Goal: Complete application form

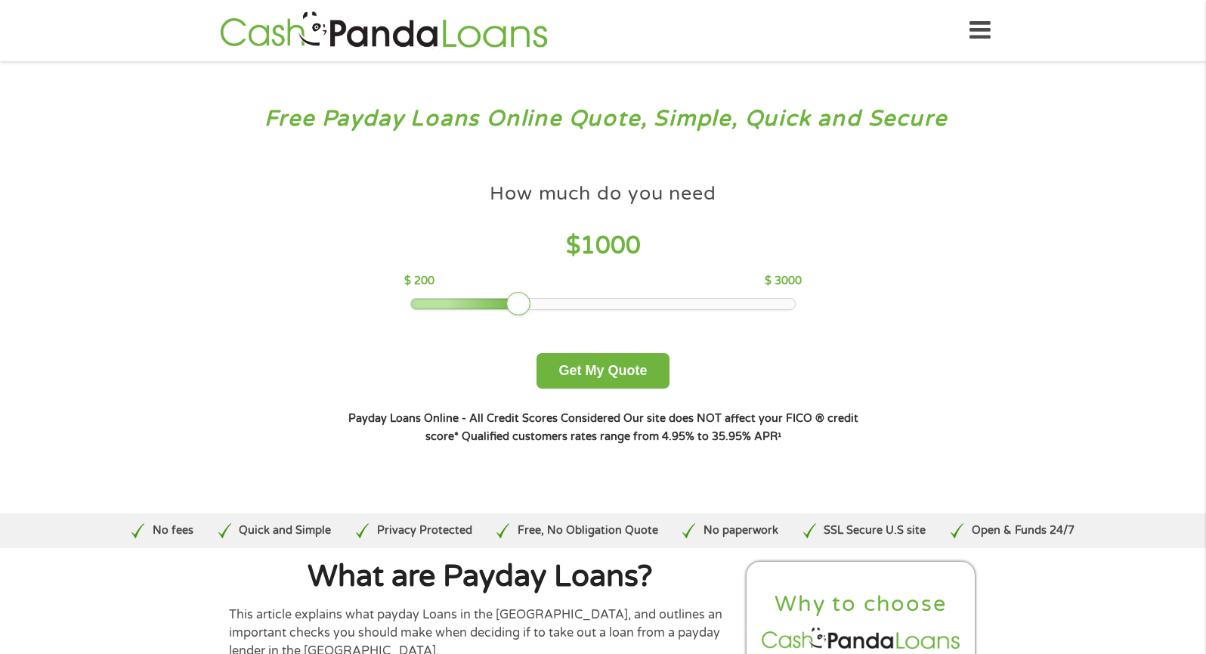
click at [760, 300] on div at bounding box center [603, 304] width 385 height 11
drag, startPoint x: 686, startPoint y: 300, endPoint x: 738, endPoint y: 294, distance: 52.5
click at [738, 295] on div "How much do you need $ 2500 $ 200 $ 3000" at bounding box center [602, 242] width 397 height 135
drag, startPoint x: 723, startPoint y: 302, endPoint x: 844, endPoint y: 289, distance: 121.6
click at [844, 289] on div "How much do you need $ 3000 $ 200 $ 3000 Get My Quote" at bounding box center [603, 281] width 529 height 213
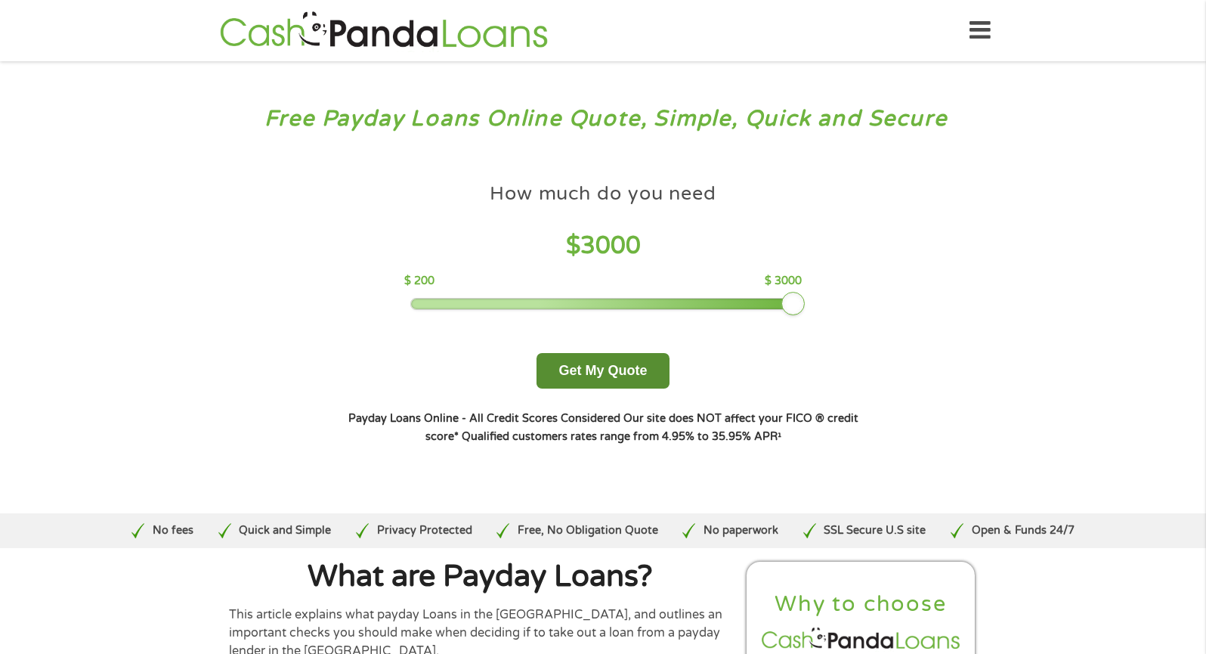
click at [594, 376] on button "Get My Quote" at bounding box center [603, 371] width 132 height 36
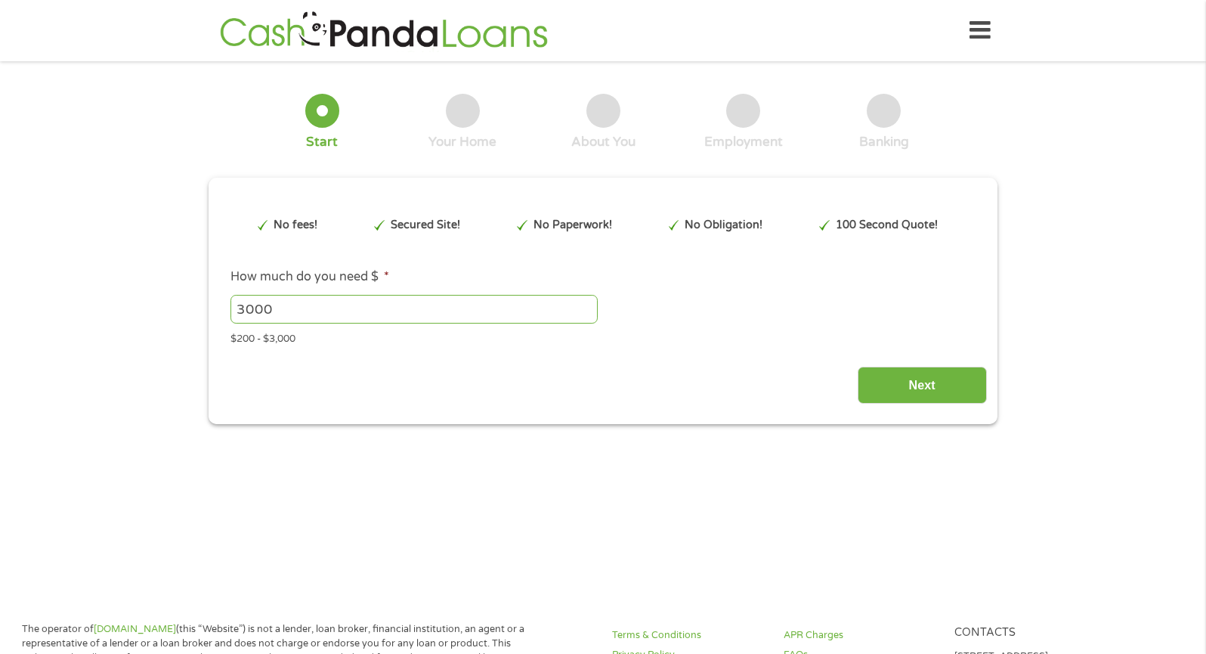
type input "EAIaIQobChMIvtf76a3tjwMVEyCHAx3YGAK5EAAYAiAAEgJeQPD_BwE"
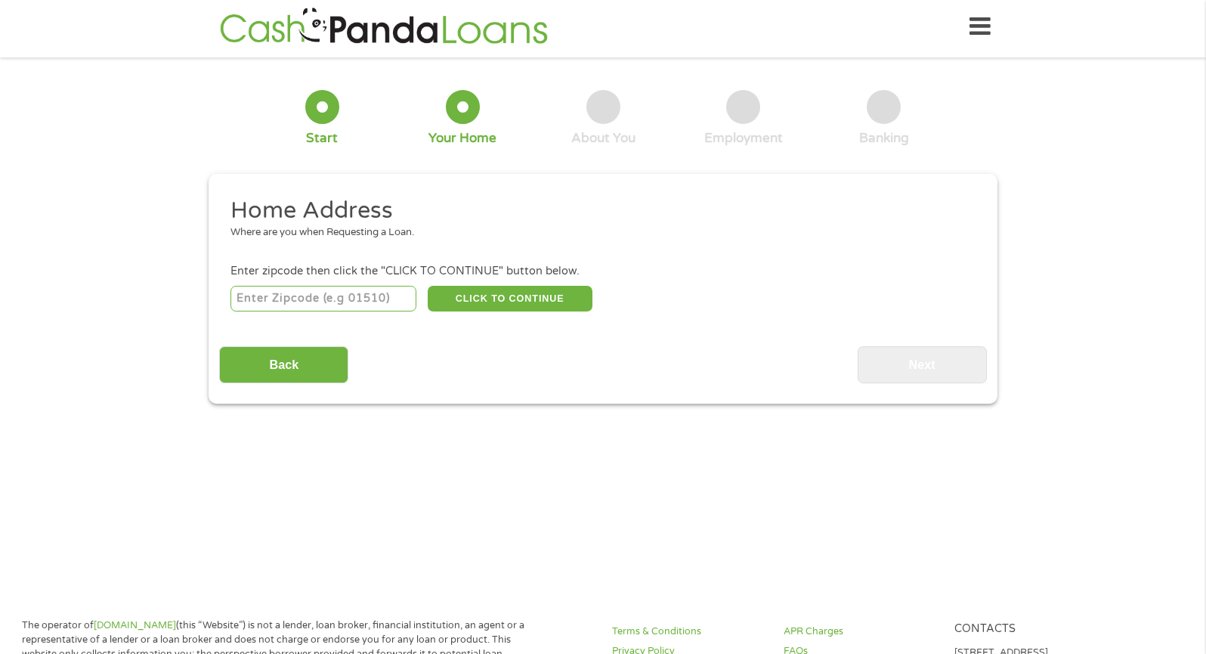
scroll to position [6, 6]
click at [307, 299] on input "number" at bounding box center [324, 299] width 187 height 26
type input "72143"
click at [520, 296] on button "CLICK TO CONTINUE" at bounding box center [510, 299] width 165 height 26
type input "72143"
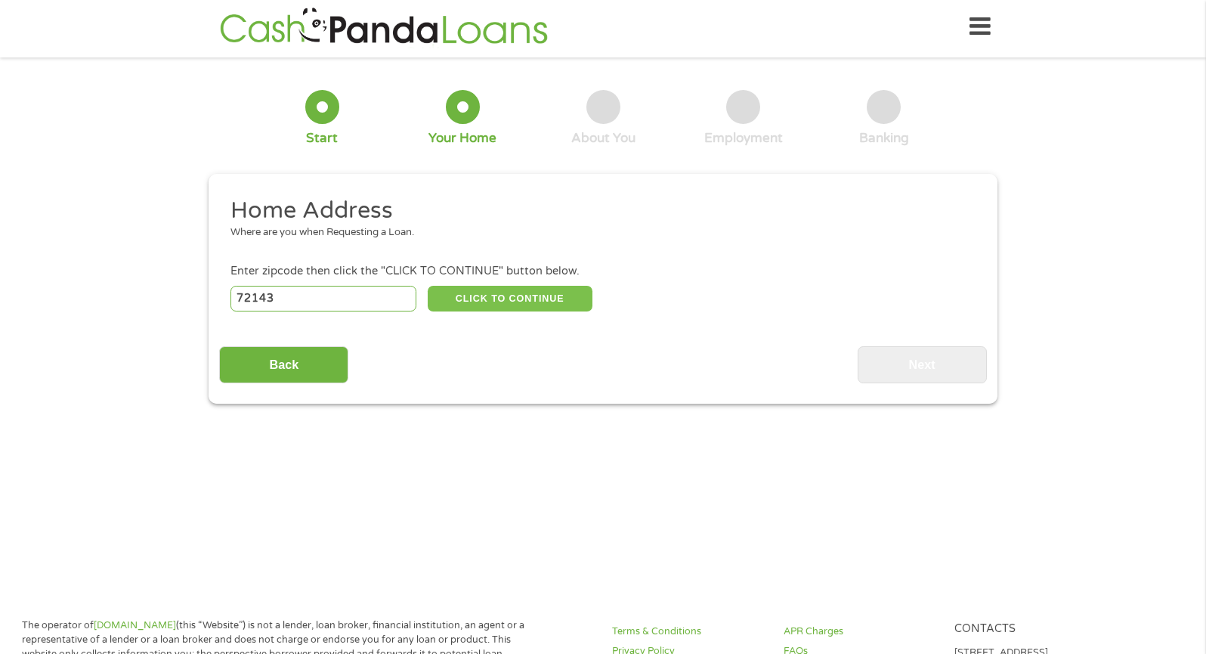
type input "[PERSON_NAME]"
select select "[US_STATE]"
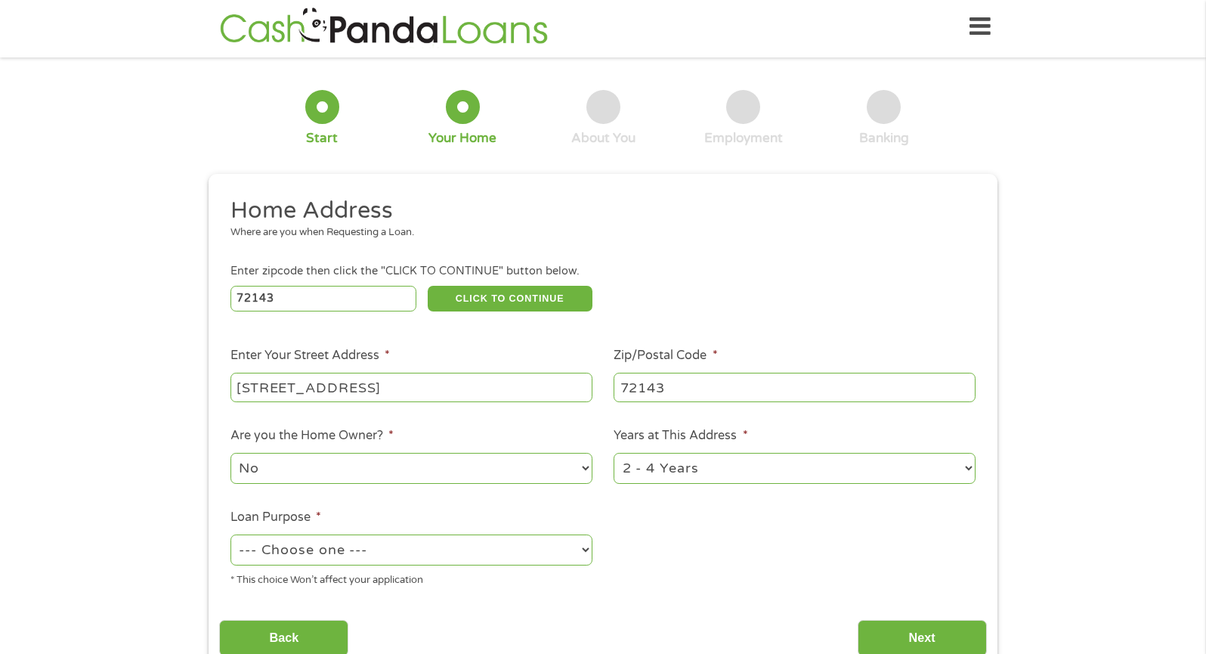
type input "[STREET_ADDRESS]"
select select "yes"
select select "60months"
select select "medicalexpenses"
click at [902, 637] on input "Next" at bounding box center [922, 638] width 129 height 37
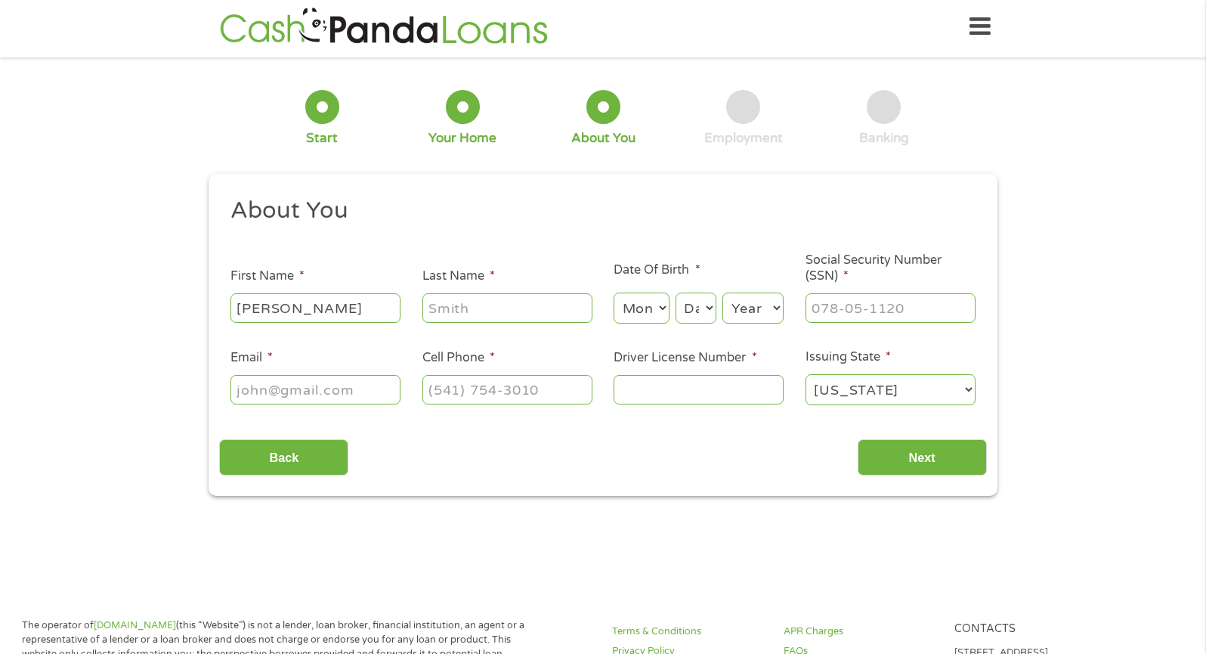
type input "[PERSON_NAME]"
select select "3"
select select "6"
select select "1969"
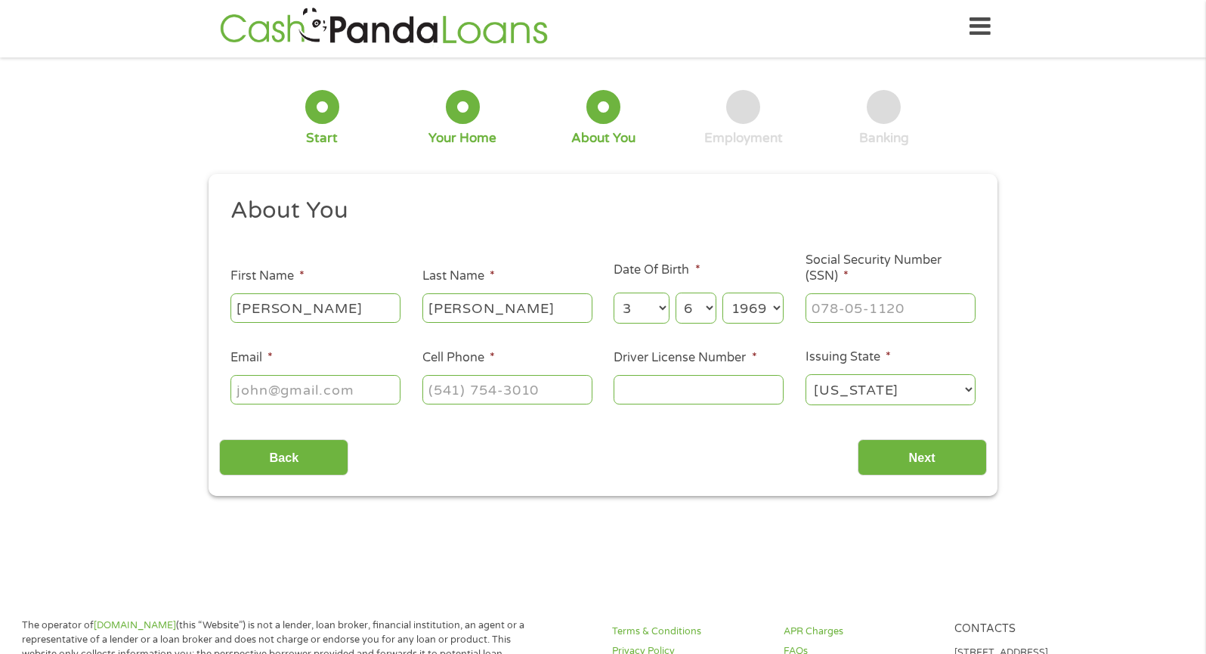
click at [839, 316] on input "Social Security Number (SSN) *" at bounding box center [891, 307] width 170 height 29
type input "431-25-1432"
type input "[EMAIL_ADDRESS][DOMAIN_NAME]"
type input "[PHONE_NUMBER]"
click at [668, 386] on input "Driver License Number *" at bounding box center [699, 389] width 170 height 29
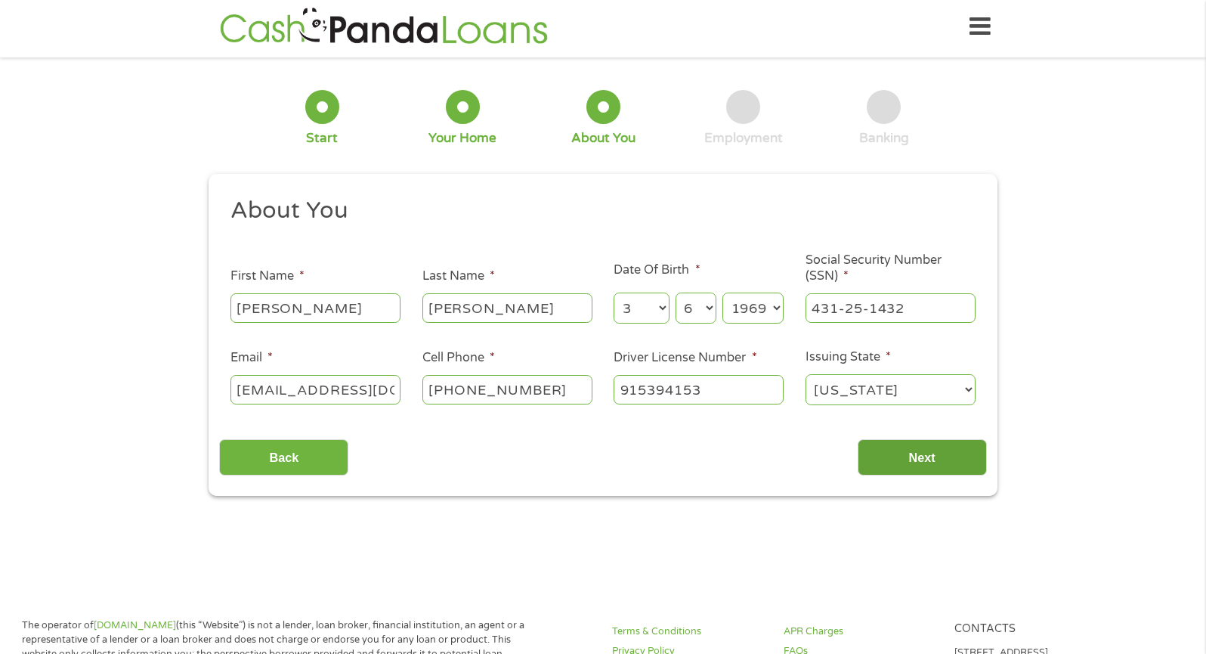
type input "915394153"
click at [944, 461] on input "Next" at bounding box center [922, 457] width 129 height 37
click at [889, 455] on input "Next" at bounding box center [922, 457] width 129 height 37
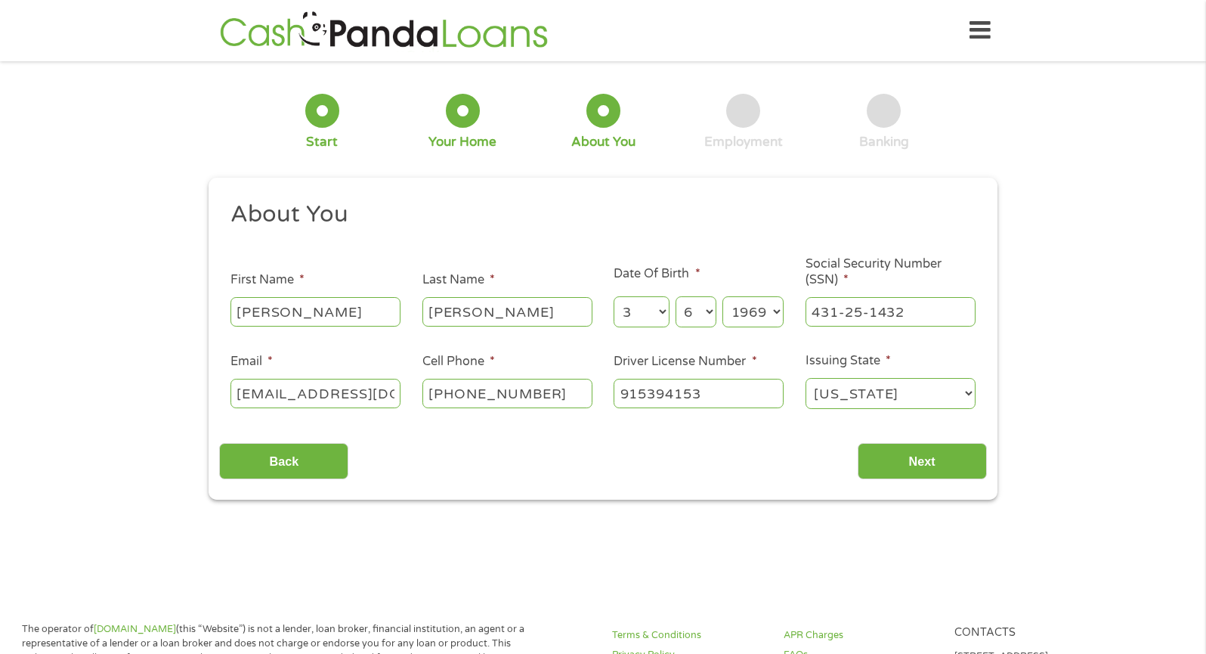
scroll to position [0, 0]
click at [904, 462] on input "Next" at bounding box center [922, 461] width 129 height 37
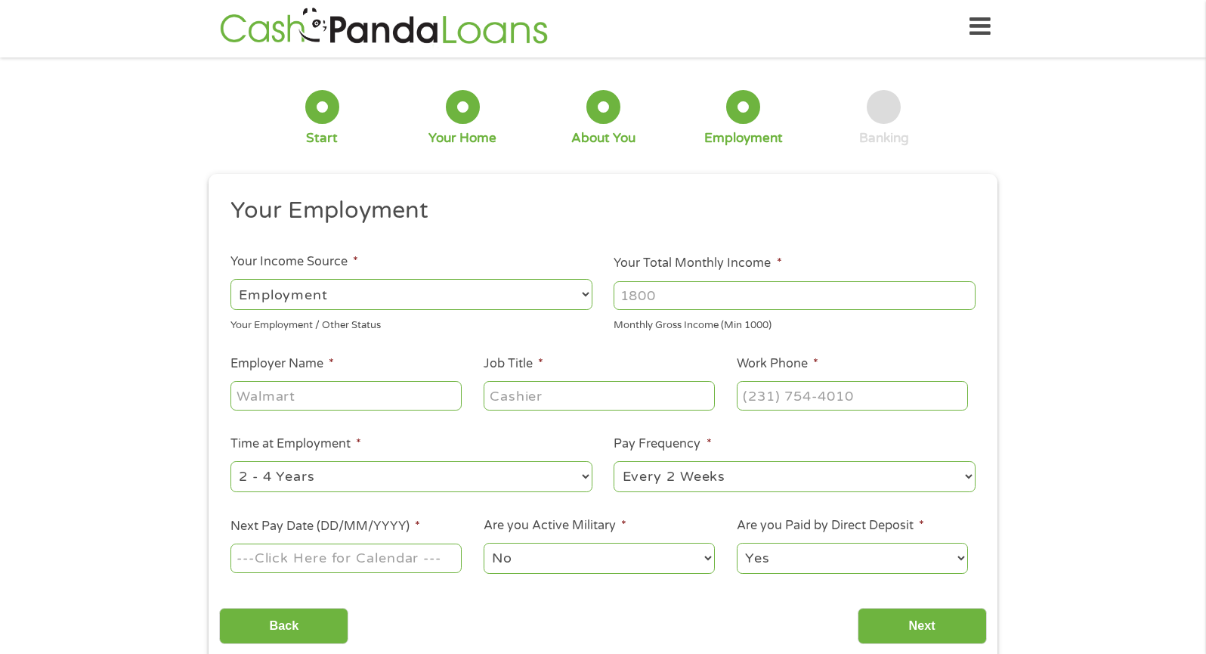
scroll to position [6, 6]
click at [760, 301] on input "Your Total Monthly Income *" at bounding box center [795, 295] width 362 height 29
type input "7500"
type input "[GEOGRAPHIC_DATA]"
type input "maintenance director"
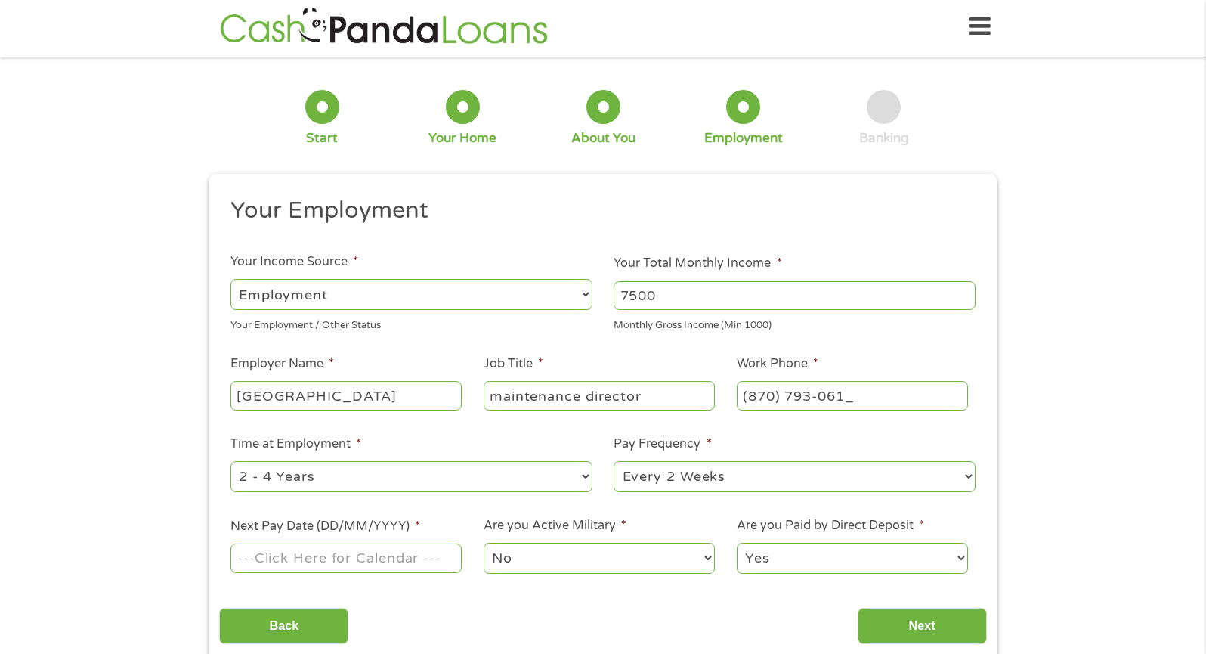
type input "[PHONE_NUMBER]"
select select "60months"
select select "monthly"
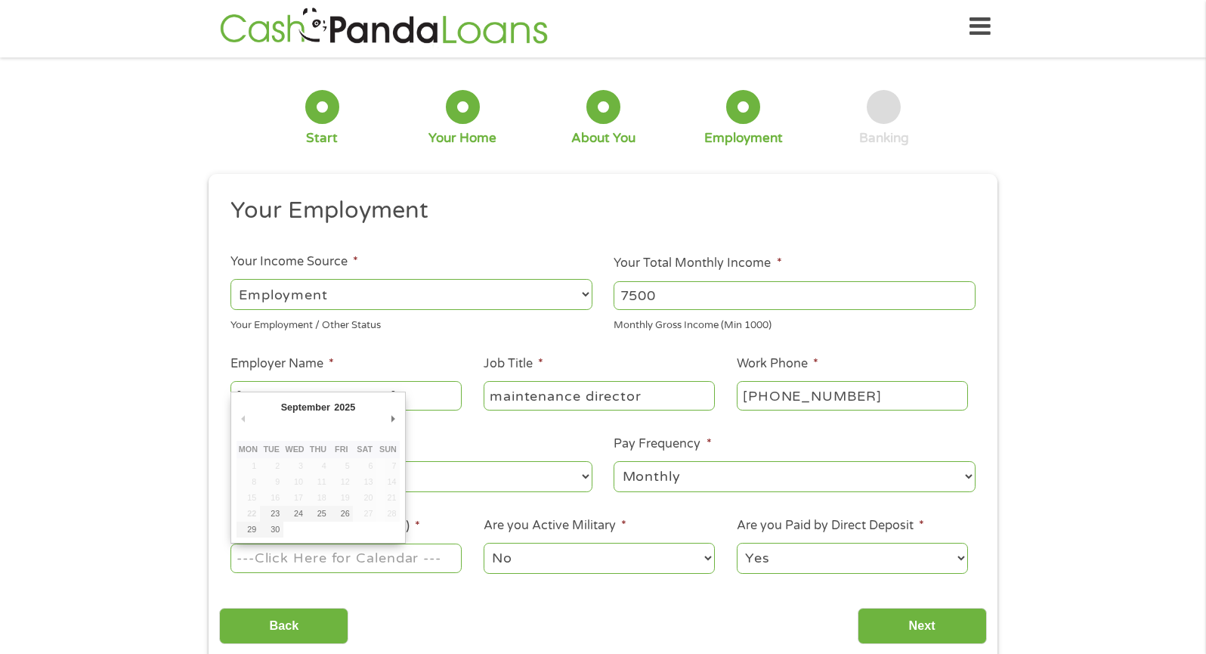
click at [425, 554] on input "Next Pay Date (DD/MM/YYYY) *" at bounding box center [346, 557] width 231 height 29
type input "[DATE]"
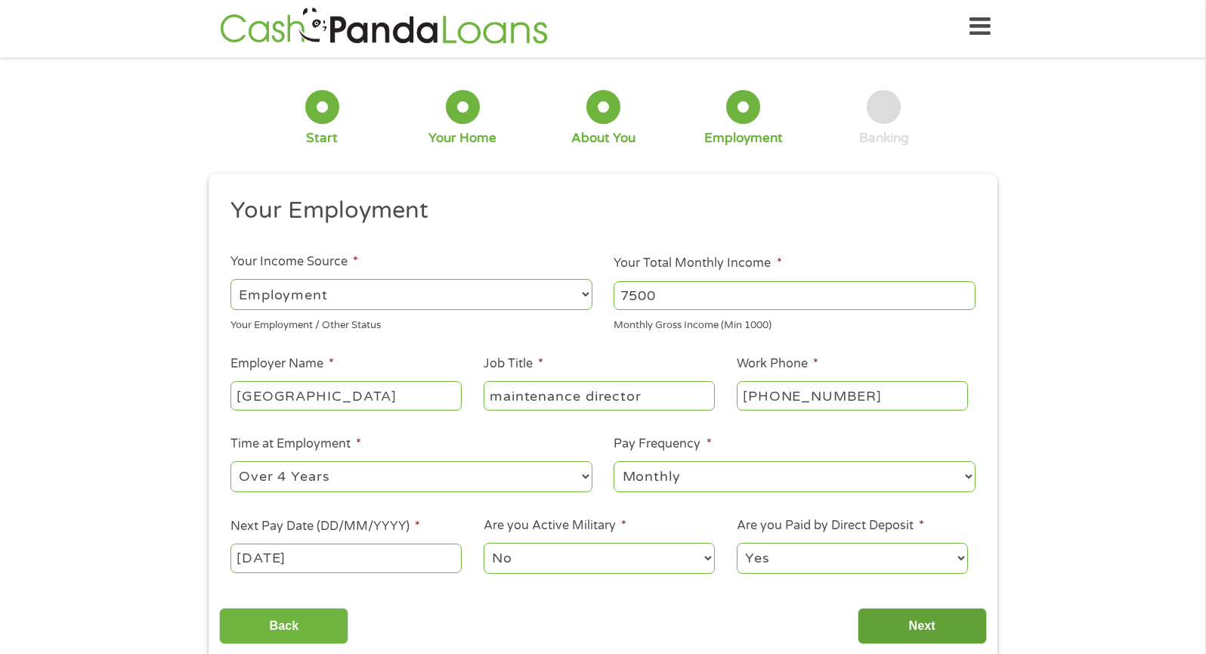
click at [909, 619] on input "Next" at bounding box center [922, 626] width 129 height 37
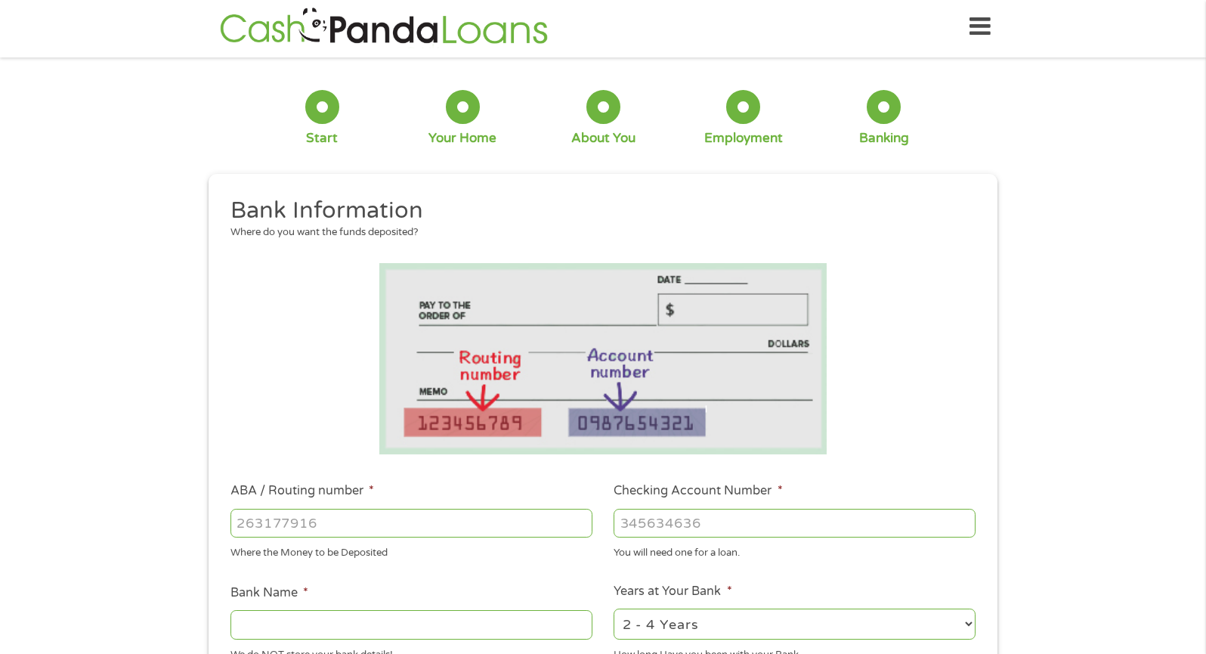
click at [305, 523] on input "ABA / Routing number *" at bounding box center [412, 523] width 362 height 29
type input "082900432"
type input "[PERSON_NAME] BANK"
type input "082900432"
click at [661, 521] on input "Checking Account Number *" at bounding box center [795, 523] width 362 height 29
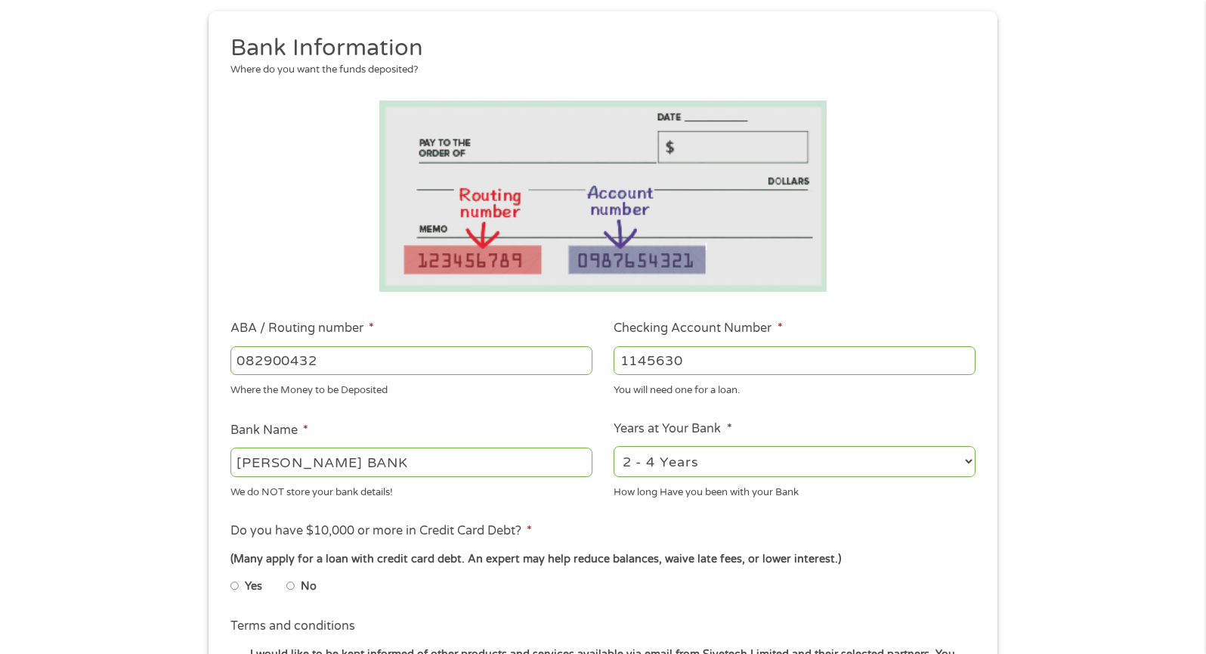
scroll to position [178, 0]
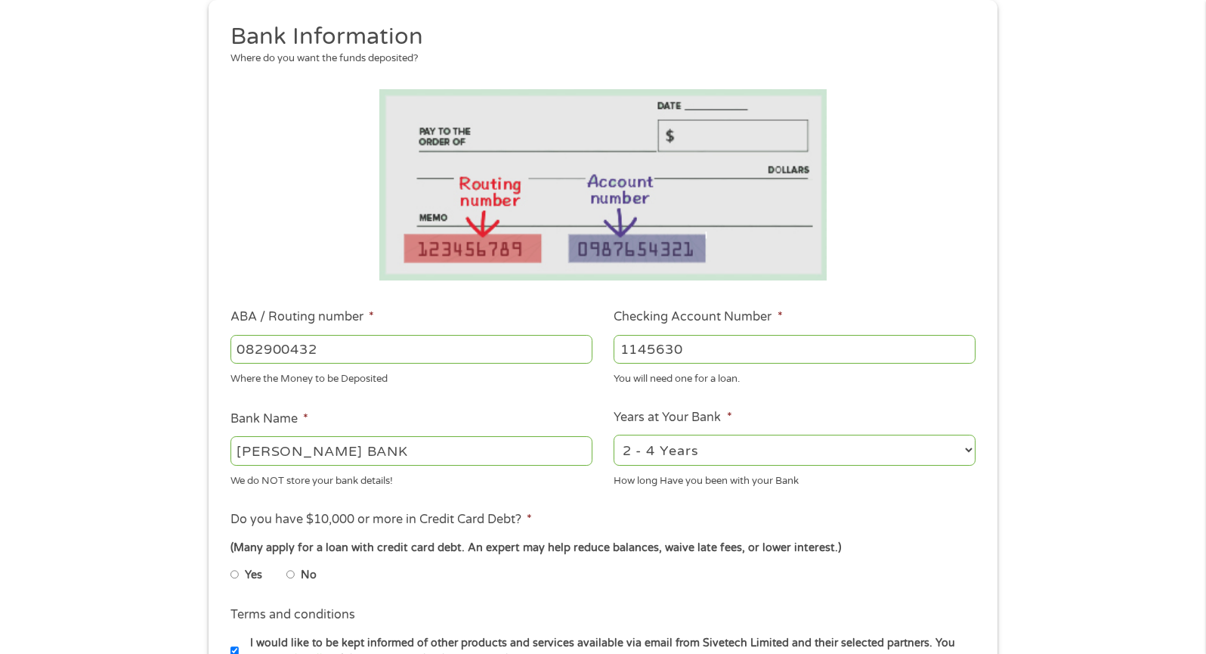
type input "1145630"
select select "60months"
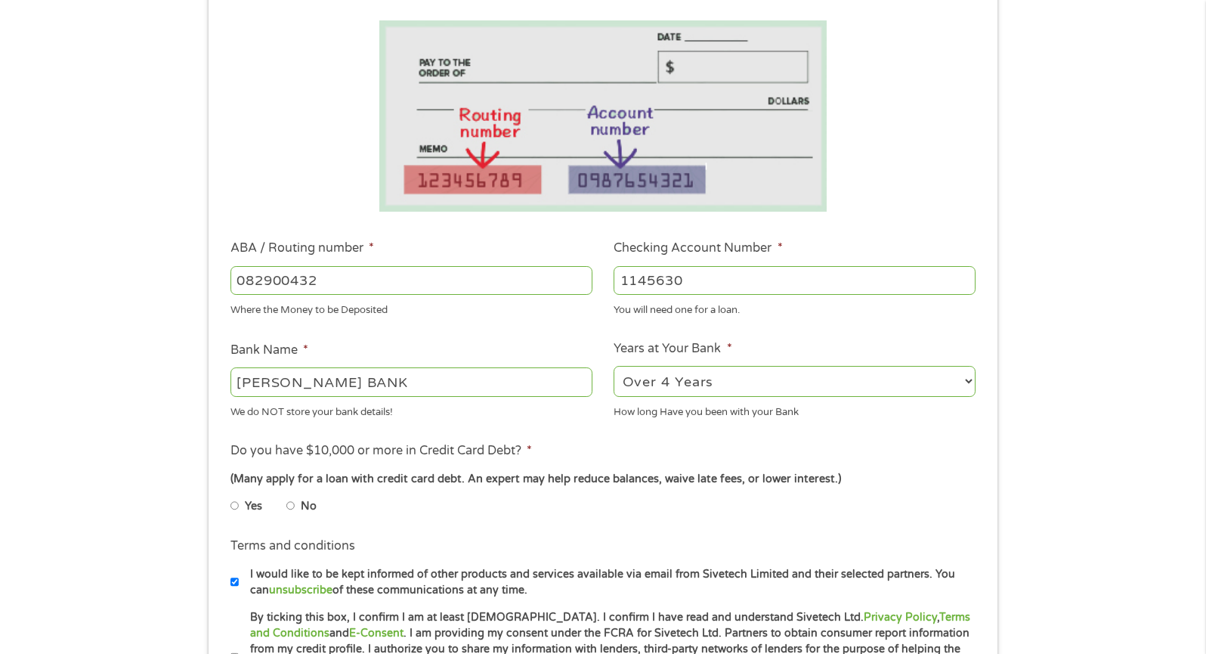
scroll to position [252, 0]
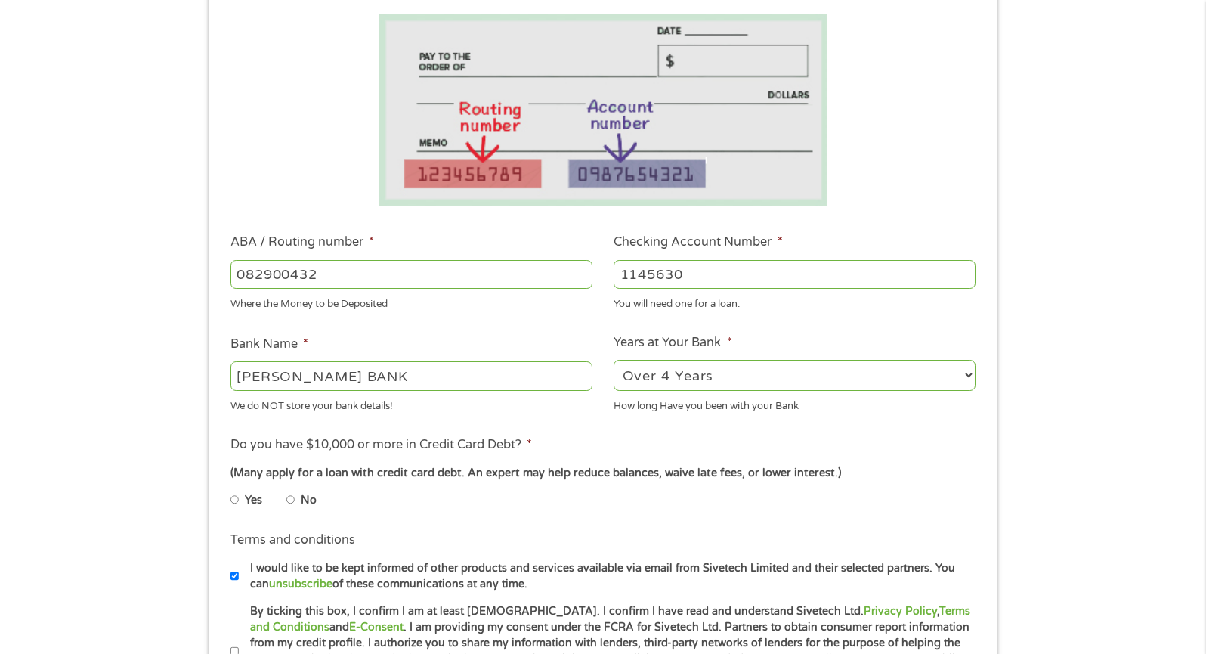
click at [297, 497] on li "No" at bounding box center [313, 499] width 54 height 29
click at [292, 497] on input "No" at bounding box center [290, 500] width 9 height 24
radio input "true"
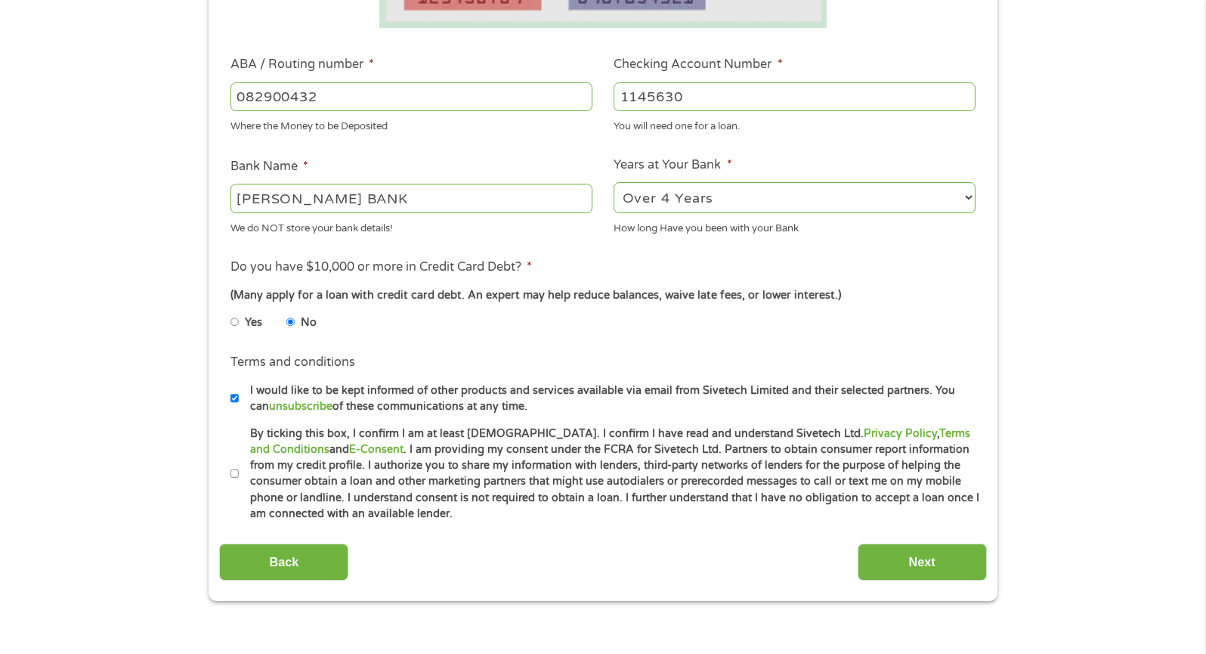
scroll to position [433, 0]
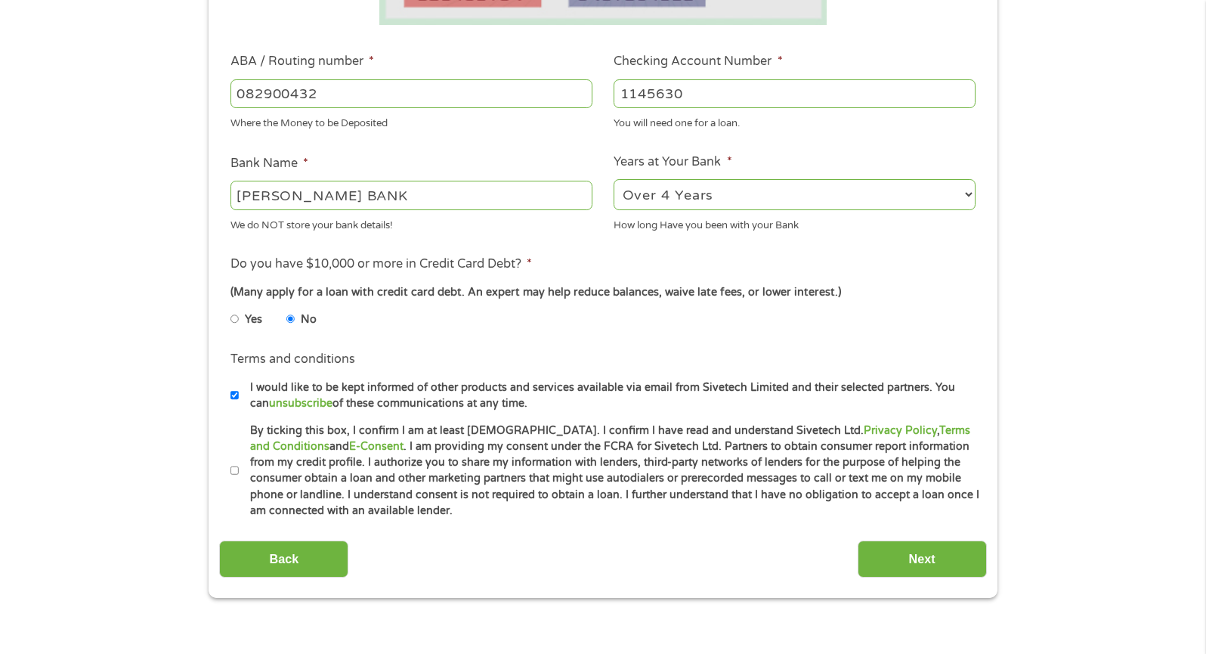
click at [232, 466] on input "By ticking this box, I confirm I am at least [DEMOGRAPHIC_DATA]. I confirm I ha…" at bounding box center [235, 471] width 9 height 24
checkbox input "true"
click at [889, 552] on input "Next" at bounding box center [922, 558] width 129 height 37
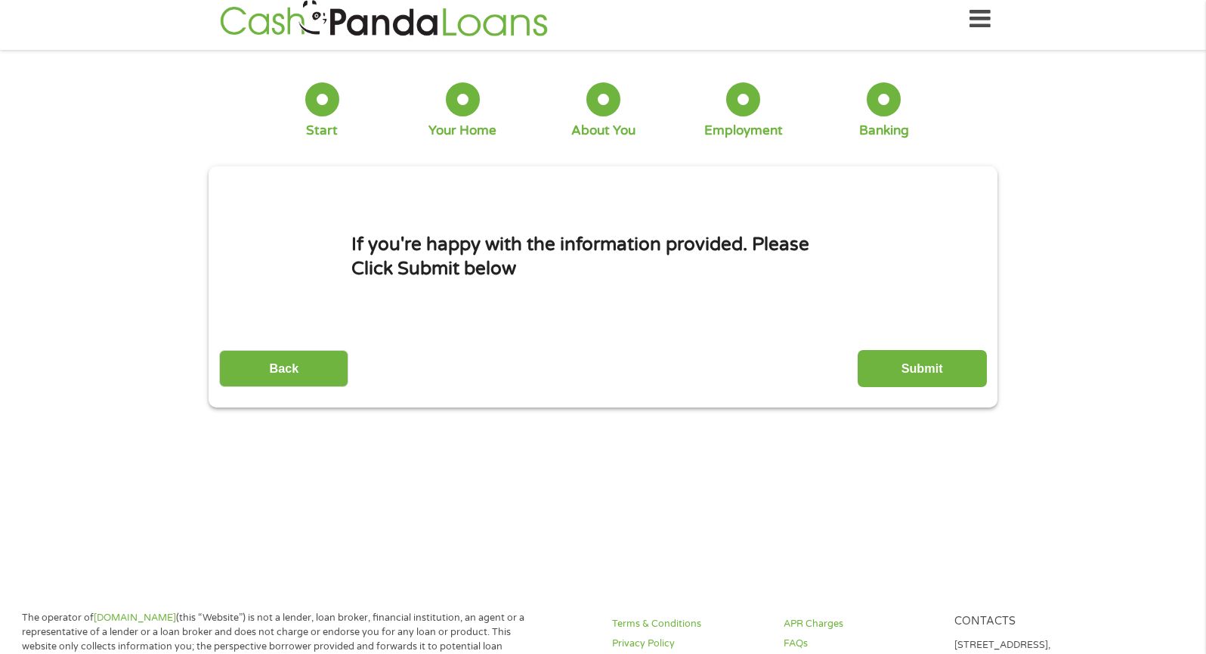
scroll to position [4, 0]
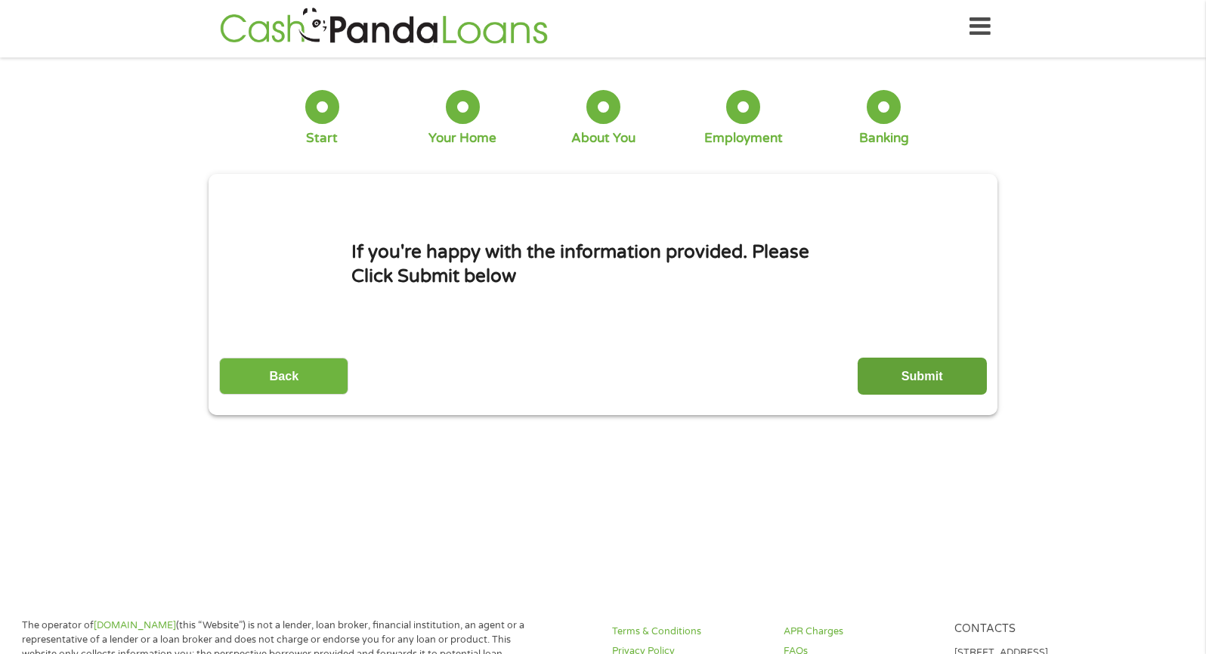
click at [932, 390] on input "Submit" at bounding box center [922, 376] width 129 height 37
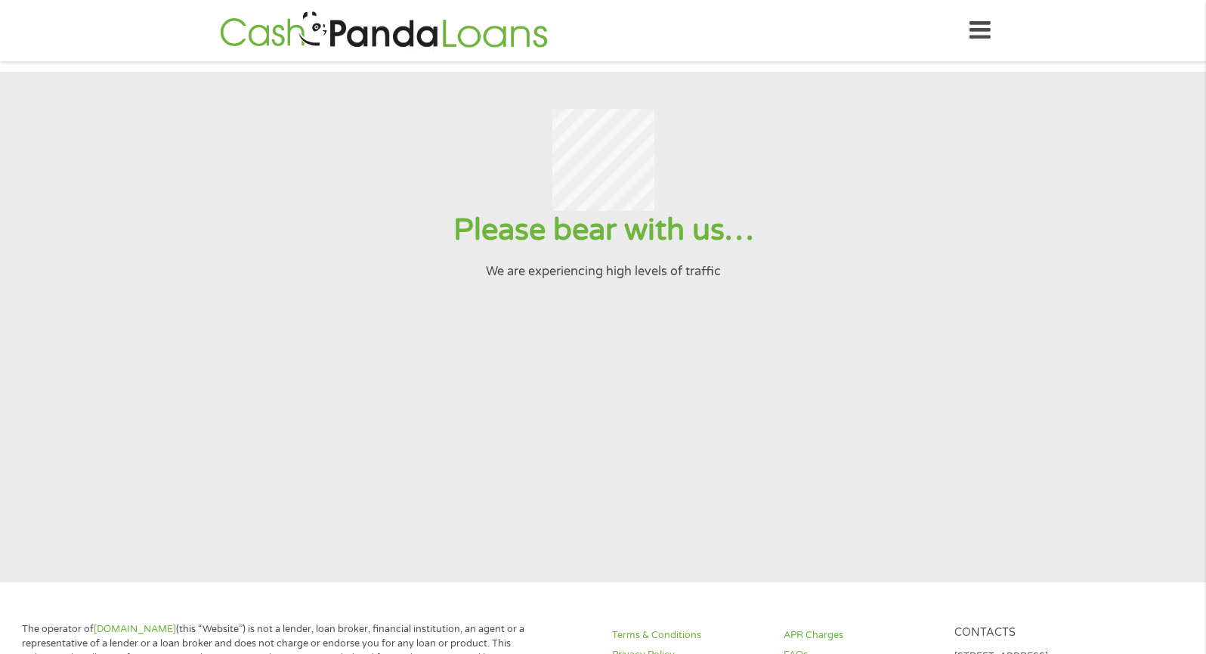
scroll to position [0, 0]
click at [983, 31] on icon at bounding box center [980, 30] width 21 height 37
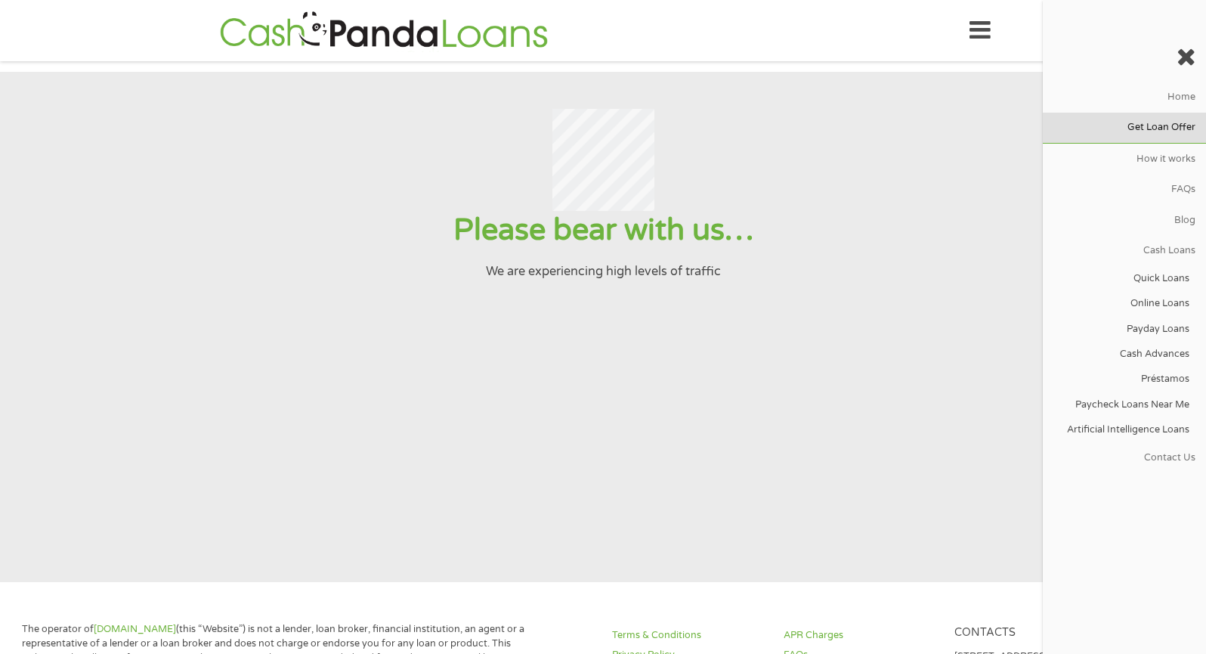
click at [1153, 125] on link "Get Loan Offer" at bounding box center [1124, 128] width 163 height 30
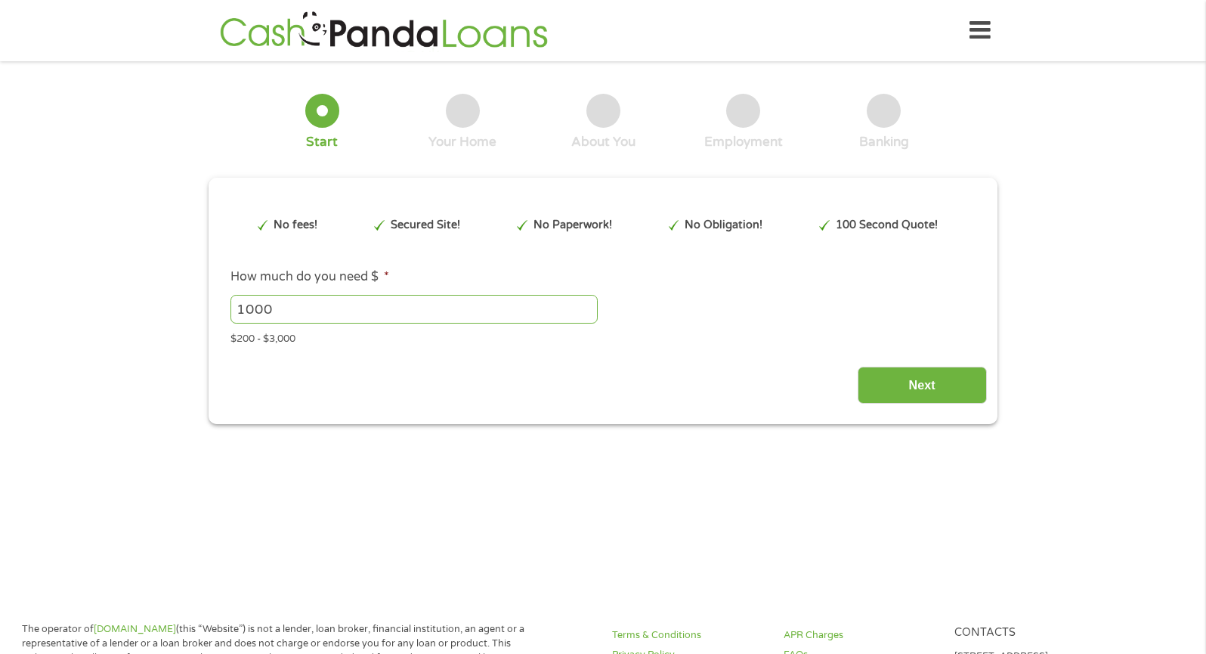
type input "EAIaIQobChMIvtf76a3tjwMVEyCHAx3YGAK5EAAYAiAAEgJeQPD_BwE"
